Goal: Task Accomplishment & Management: Use online tool/utility

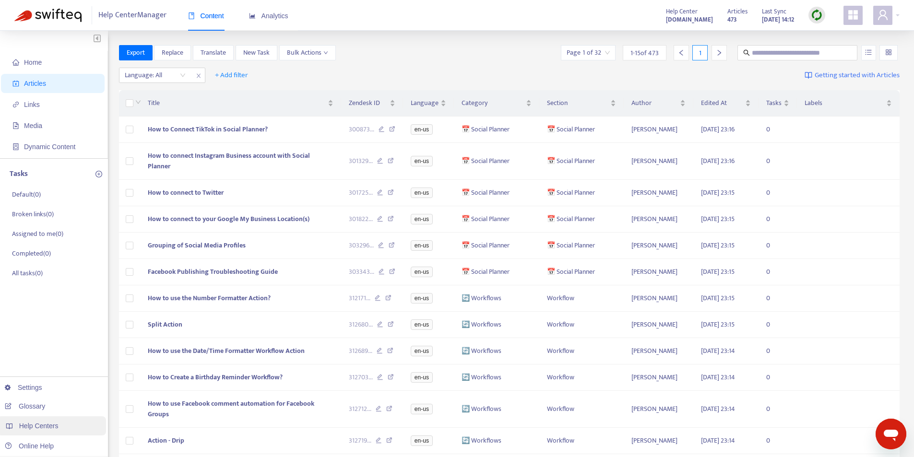
click at [38, 433] on div "Help Centers" at bounding box center [51, 425] width 109 height 19
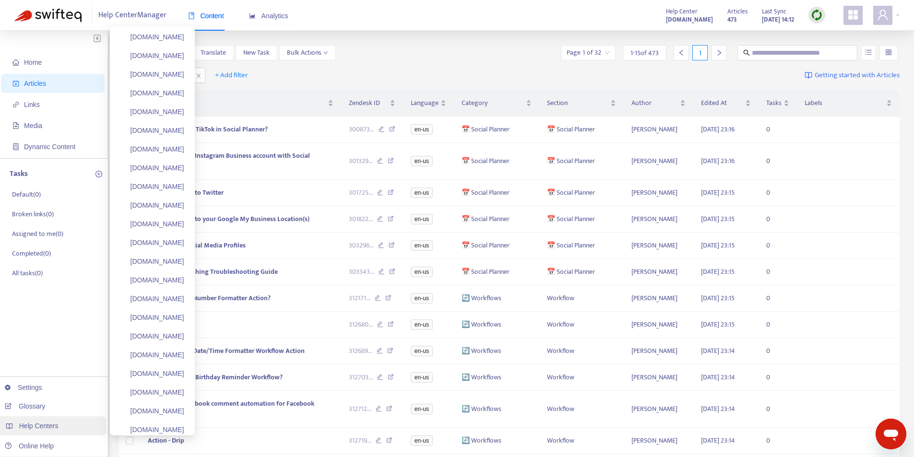
click at [43, 426] on span "Help Centers" at bounding box center [38, 426] width 39 height 8
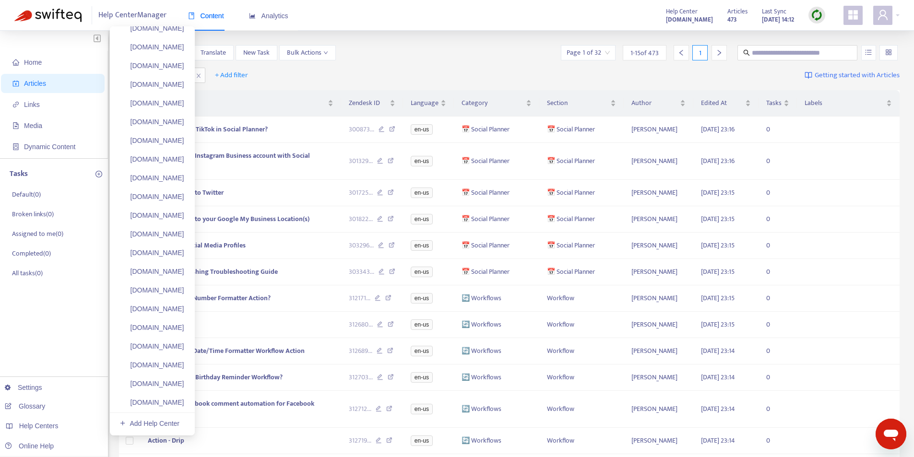
scroll to position [4235, 0]
click at [174, 407] on link "Add Help Center" at bounding box center [149, 407] width 60 height 8
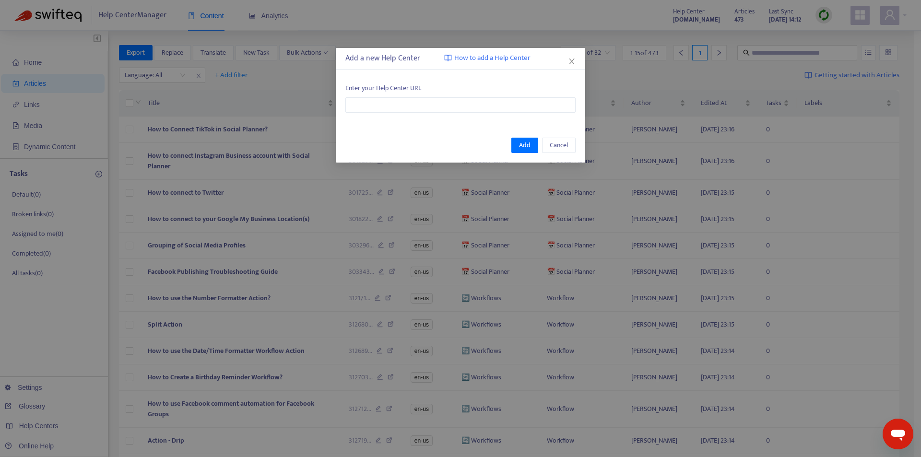
click at [394, 115] on div "Enter your Help Center URL" at bounding box center [460, 97] width 249 height 49
click at [396, 110] on input "text" at bounding box center [460, 104] width 230 height 15
paste input "**********"
type input "**********"
click at [527, 144] on span "Add" at bounding box center [525, 145] width 12 height 11
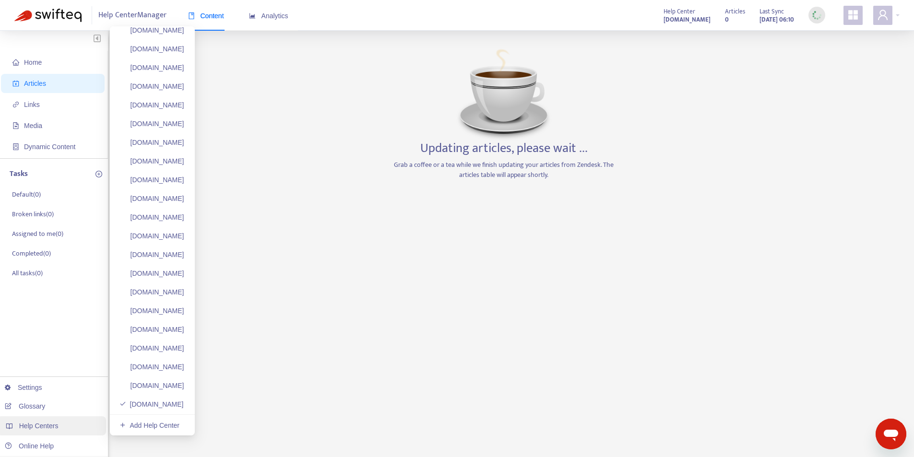
click at [75, 426] on div "Help Centers" at bounding box center [51, 425] width 109 height 19
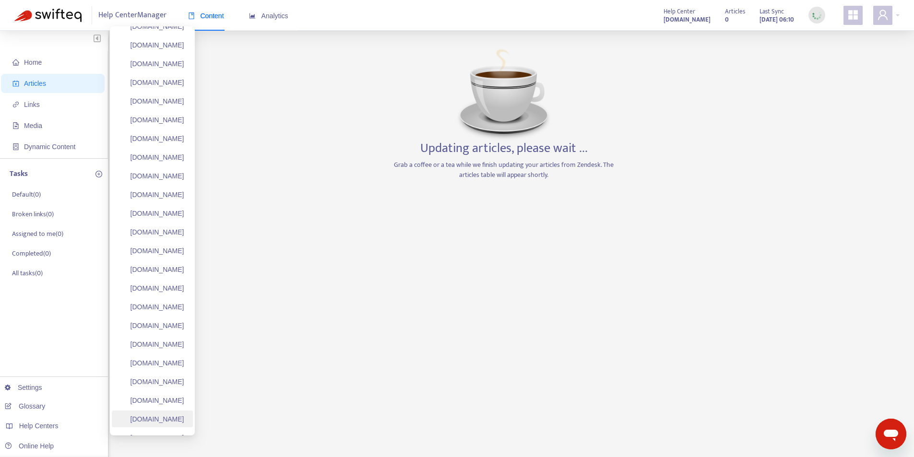
click at [174, 417] on link "[DOMAIN_NAME]" at bounding box center [151, 419] width 65 height 8
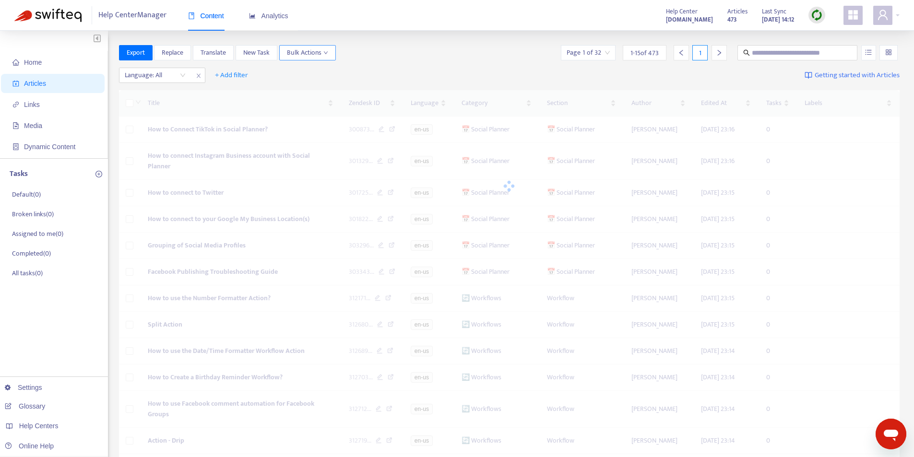
click at [304, 51] on span "Bulk Actions" at bounding box center [307, 52] width 41 height 11
click at [321, 52] on span "Bulk Actions" at bounding box center [307, 52] width 41 height 11
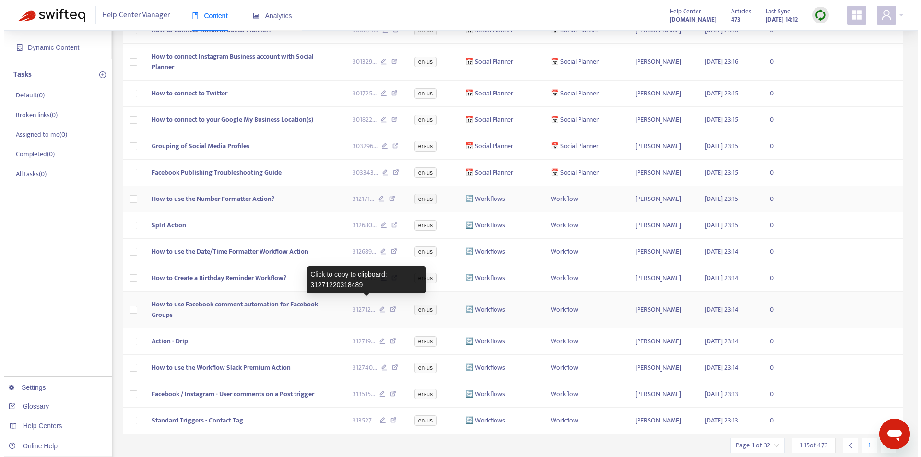
scroll to position [0, 0]
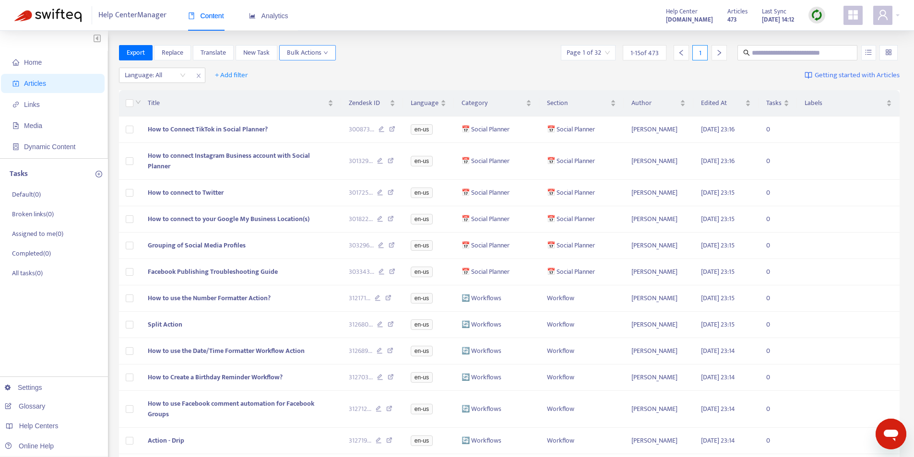
click at [328, 51] on icon "down" at bounding box center [325, 52] width 5 height 5
click at [326, 71] on span "Duplicate" at bounding box center [319, 72] width 65 height 11
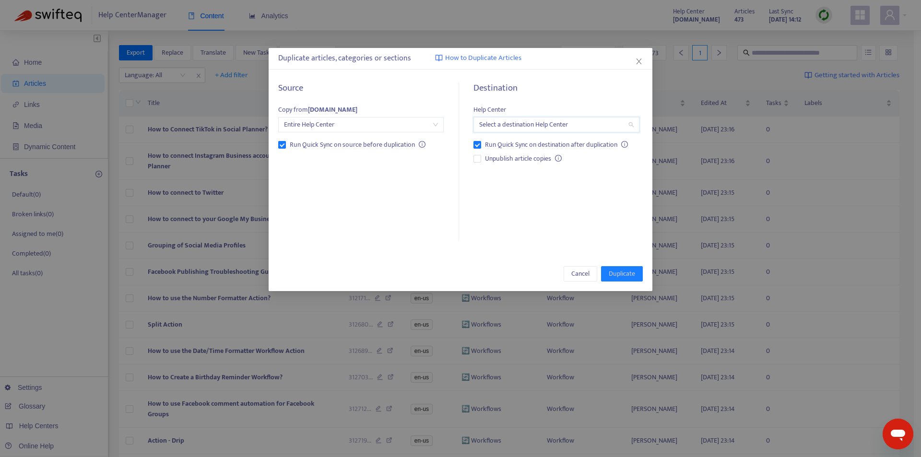
drag, startPoint x: 556, startPoint y: 128, endPoint x: 602, endPoint y: 147, distance: 49.4
click at [557, 128] on input "search" at bounding box center [556, 125] width 154 height 14
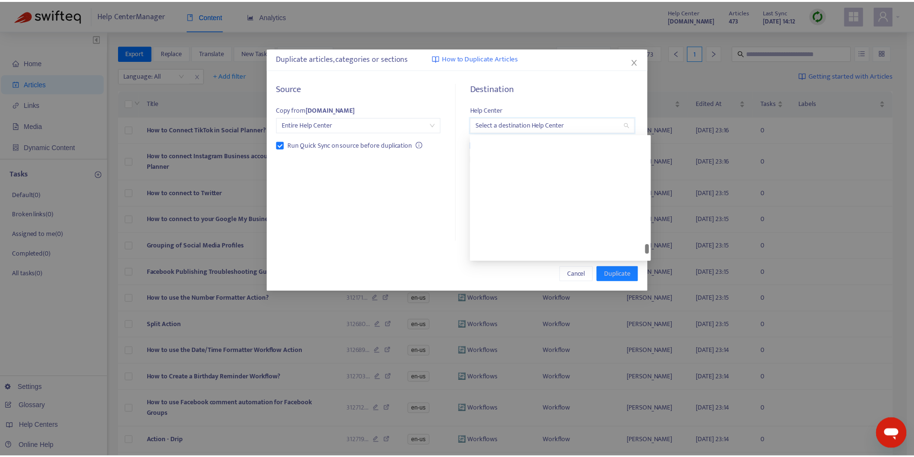
scroll to position [3653, 0]
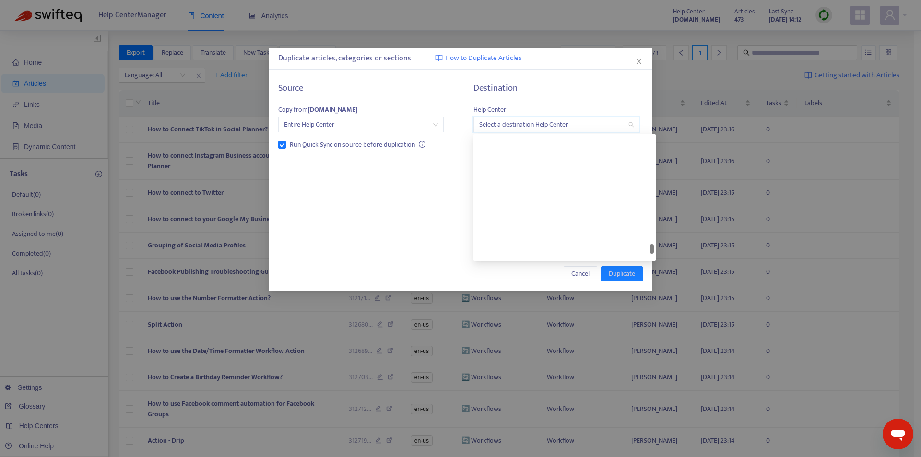
drag, startPoint x: 651, startPoint y: 142, endPoint x: 643, endPoint y: 256, distance: 113.9
click at [643, 256] on div "webbrixx.zendesk.com mygrowthsuite.zendesk.com toursync.zendesk.com streamlinef…" at bounding box center [564, 197] width 178 height 123
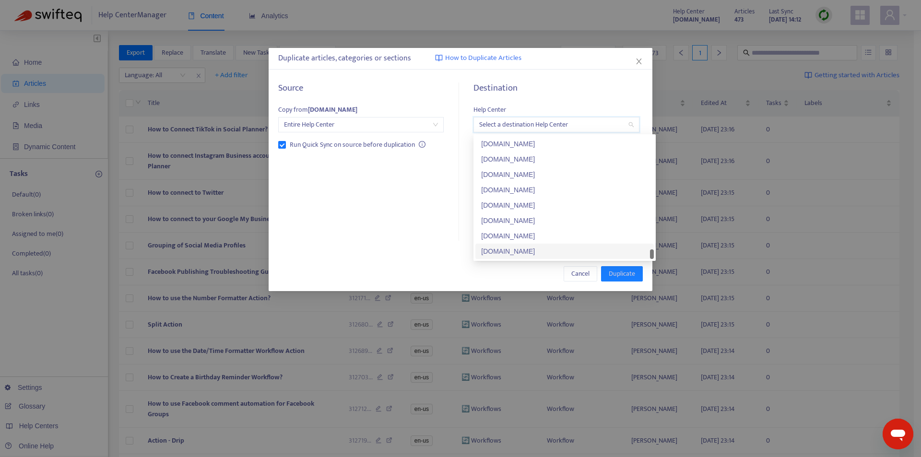
click at [530, 250] on div "sellmorewraps.zendesk.com" at bounding box center [564, 251] width 167 height 11
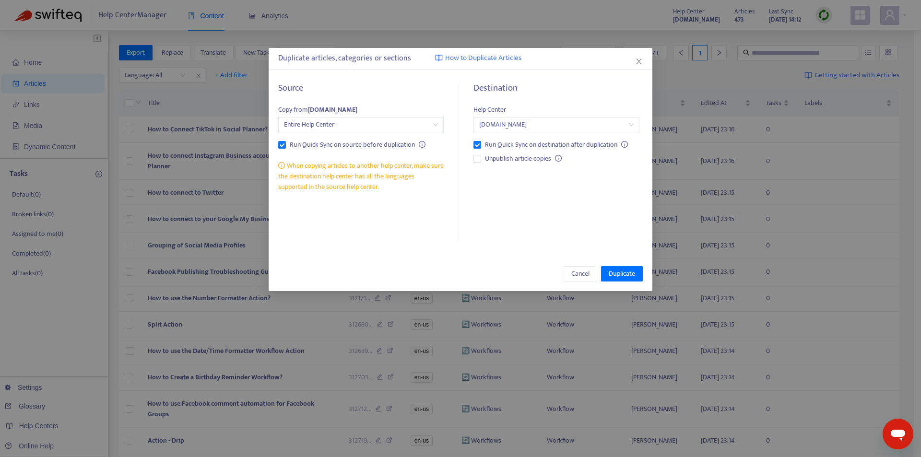
click at [570, 243] on div "Source Copy from thesupportdesk.zendesk.com Entire Help Center Run Quick Sync o…" at bounding box center [461, 161] width 384 height 177
click at [620, 270] on span "Duplicate" at bounding box center [622, 274] width 26 height 11
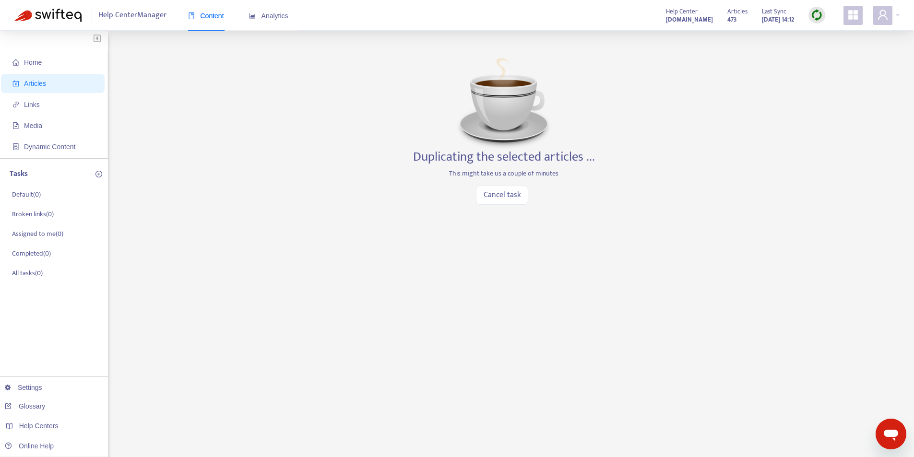
click at [648, 155] on div "Home Articles Links Media Dynamic Content Tasks Default ( 0 ) Broken links ( 0 …" at bounding box center [456, 325] width 885 height 561
